Goal: Task Accomplishment & Management: Use online tool/utility

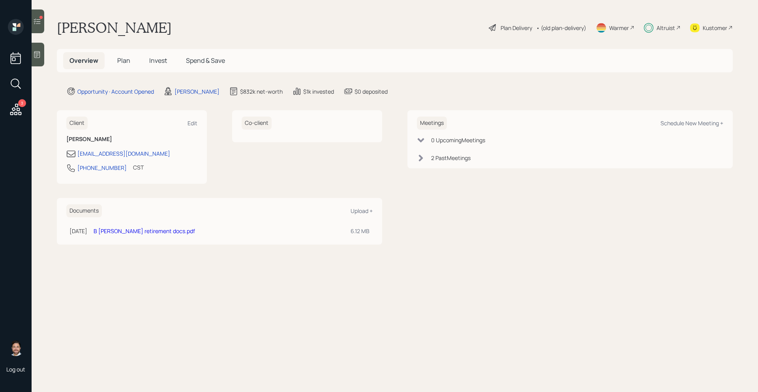
click at [13, 121] on div "3 Log out" at bounding box center [16, 196] width 32 height 392
click at [15, 109] on icon at bounding box center [15, 108] width 11 height 11
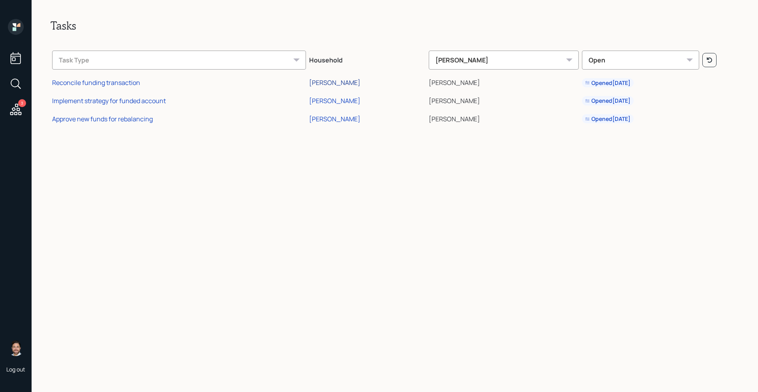
click at [360, 82] on div "Tracy Walsh" at bounding box center [334, 82] width 51 height 9
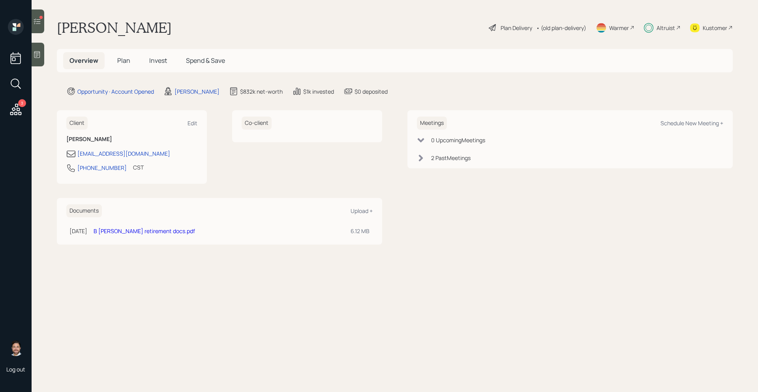
click at [129, 62] on span "Plan" at bounding box center [123, 60] width 13 height 9
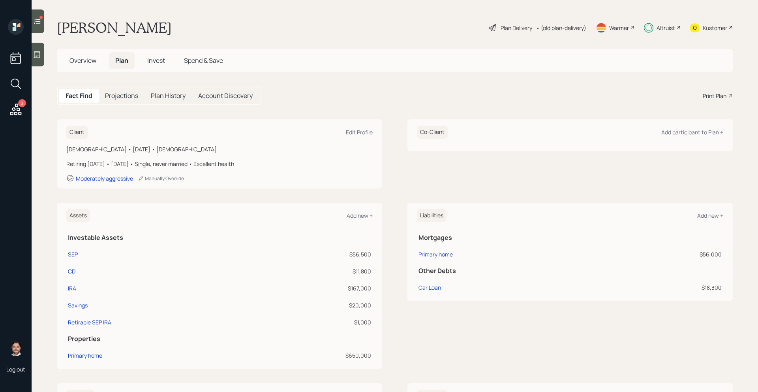
click at [152, 62] on span "Invest" at bounding box center [156, 60] width 18 height 9
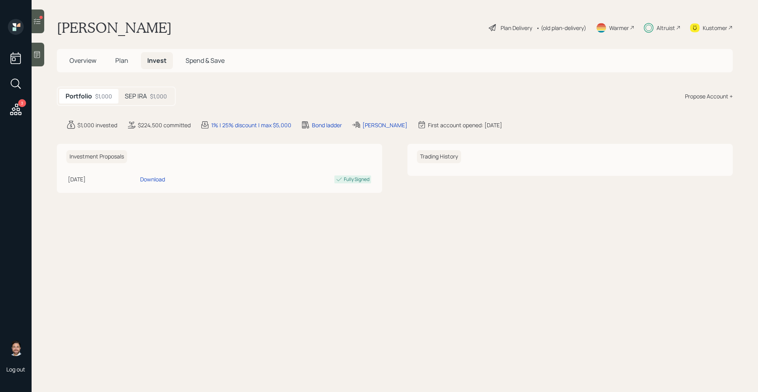
click at [151, 98] on div "$1,000" at bounding box center [158, 96] width 17 height 8
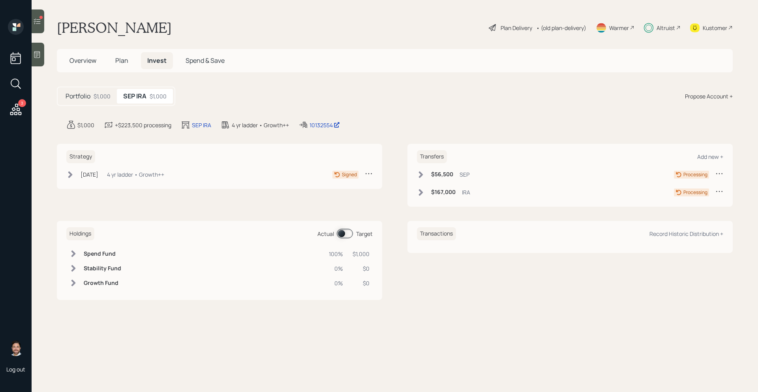
click at [36, 23] on icon at bounding box center [37, 21] width 8 height 8
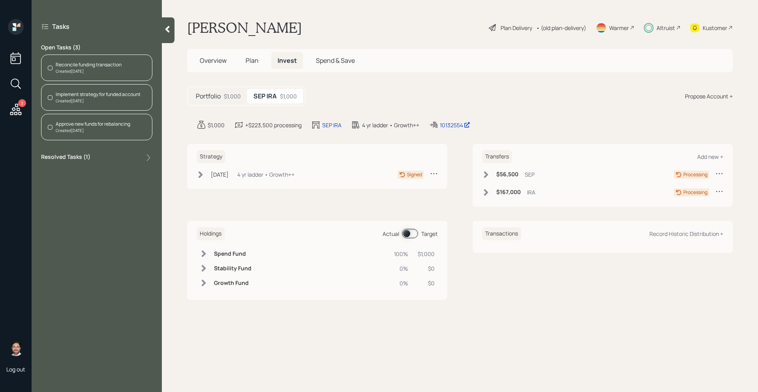
click at [92, 68] on div "Reconcile funding transaction" at bounding box center [89, 64] width 66 height 7
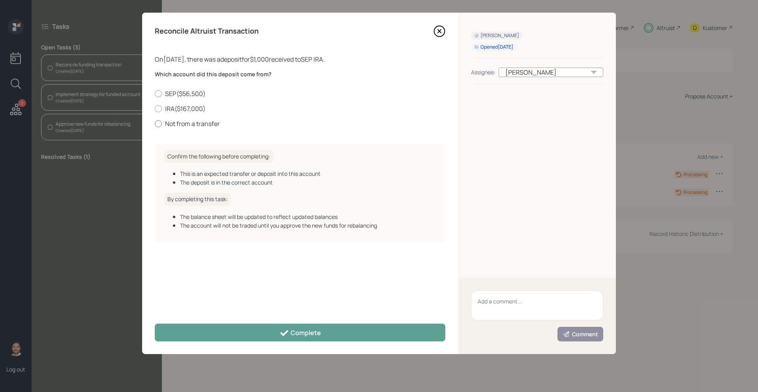
click at [188, 121] on label "Not from a transfer" at bounding box center [300, 123] width 291 height 9
click at [155, 123] on input "Not from a transfer" at bounding box center [154, 123] width 0 height 0
radio input "true"
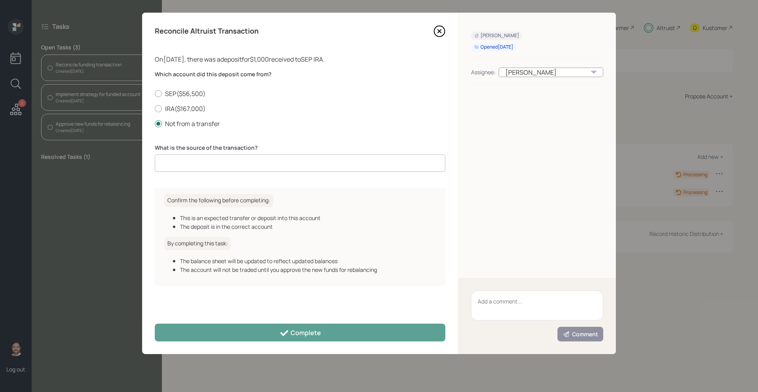
click at [200, 160] on input at bounding box center [300, 162] width 291 height 17
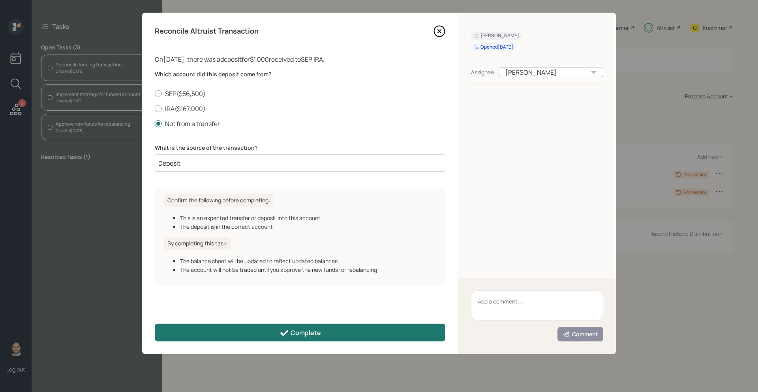
type input "Deposit"
click at [206, 326] on button "Complete" at bounding box center [300, 332] width 291 height 18
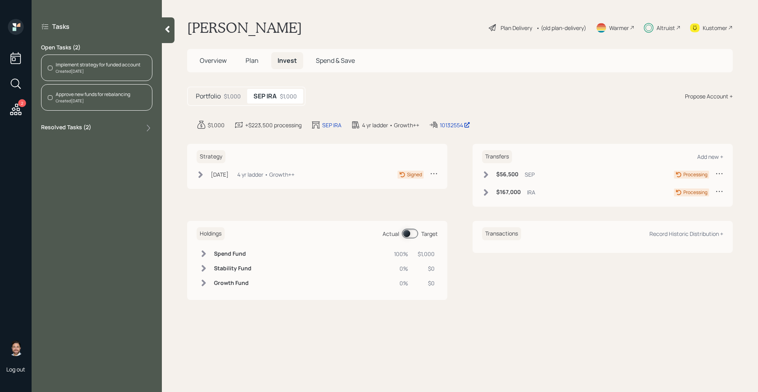
click at [122, 73] on div "Created Today" at bounding box center [98, 71] width 85 height 6
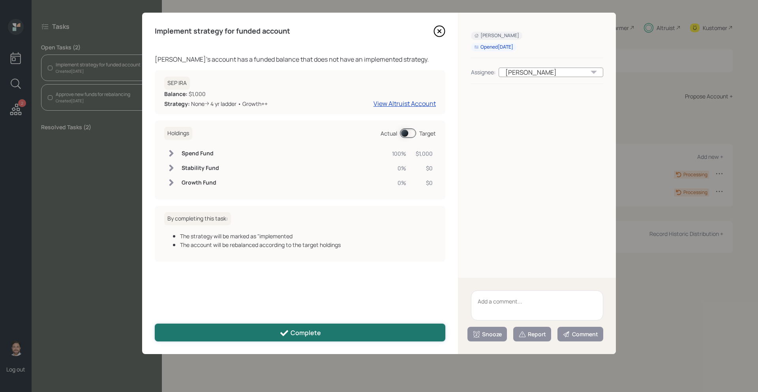
click at [215, 329] on button "Complete" at bounding box center [300, 332] width 291 height 18
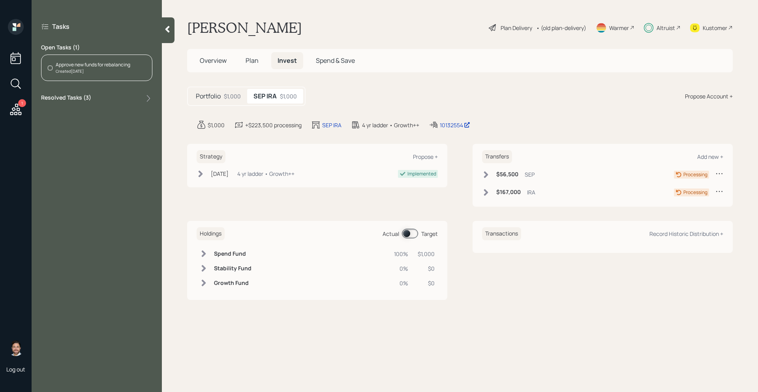
click at [113, 66] on div "Approve new funds for rebalancing" at bounding box center [93, 64] width 75 height 7
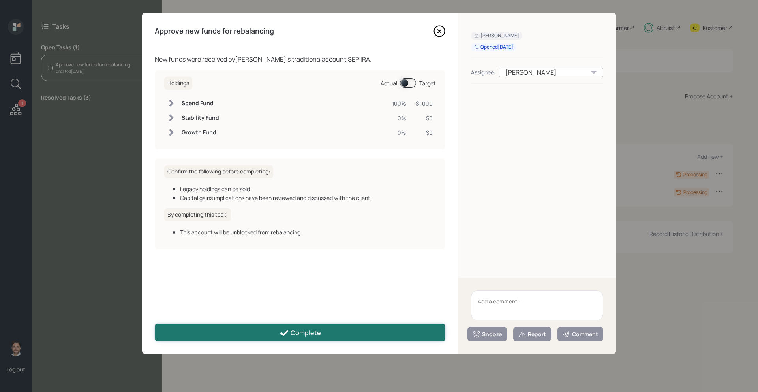
click at [293, 333] on div "Complete" at bounding box center [300, 332] width 41 height 9
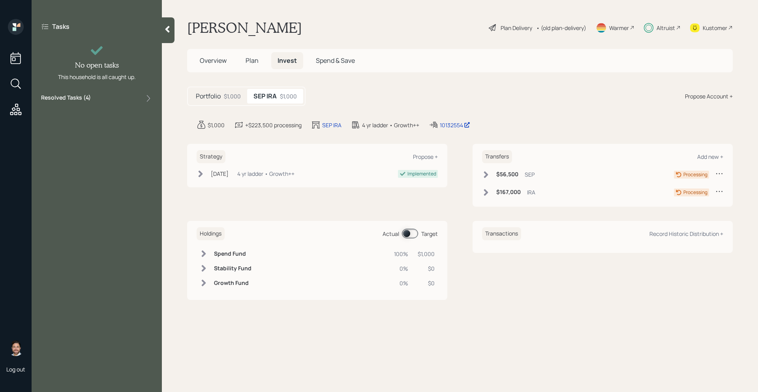
click at [170, 22] on div at bounding box center [168, 30] width 13 height 26
